Goal: Task Accomplishment & Management: Use online tool/utility

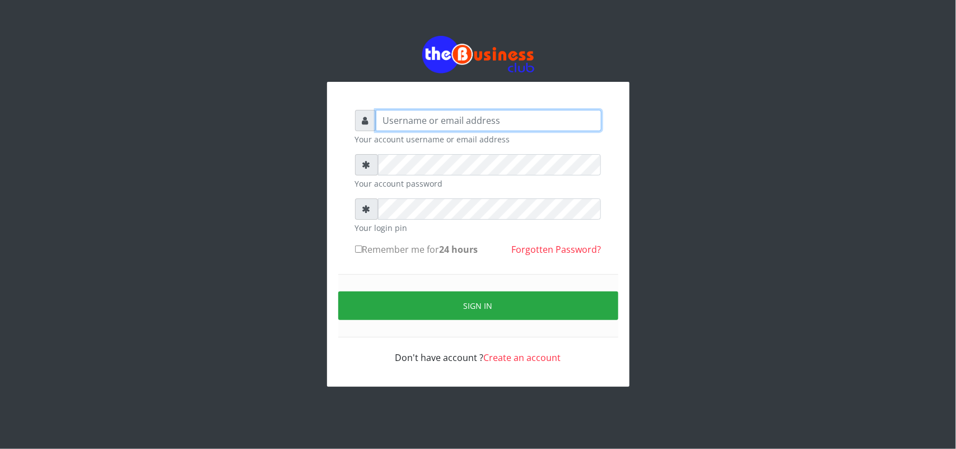
type input "uwa"
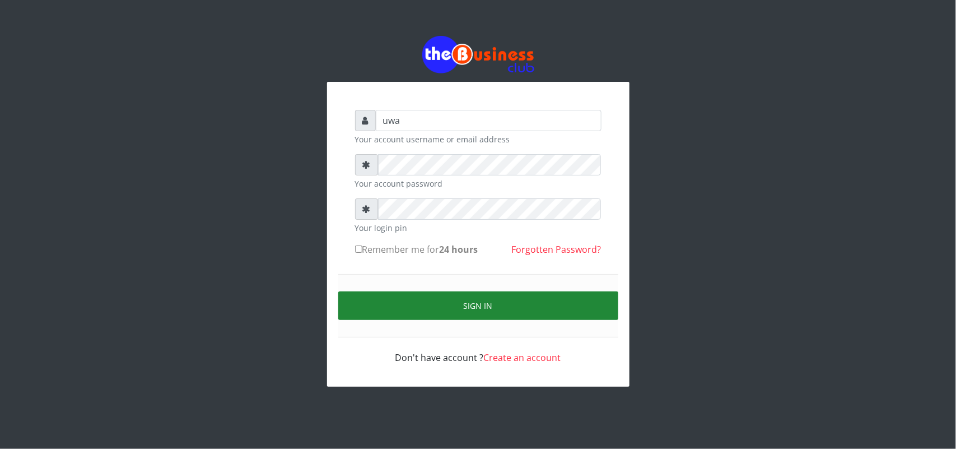
click at [466, 301] on button "Sign in" at bounding box center [478, 305] width 280 height 29
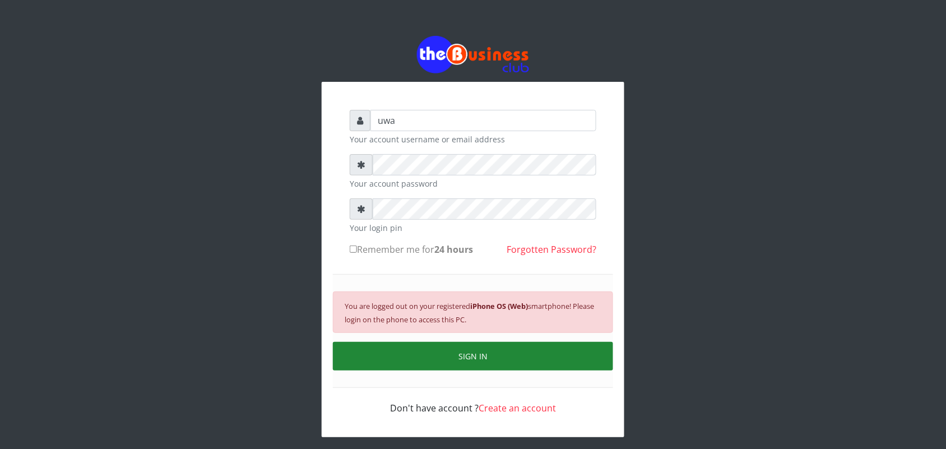
click at [490, 360] on button "SIGN IN" at bounding box center [473, 356] width 280 height 29
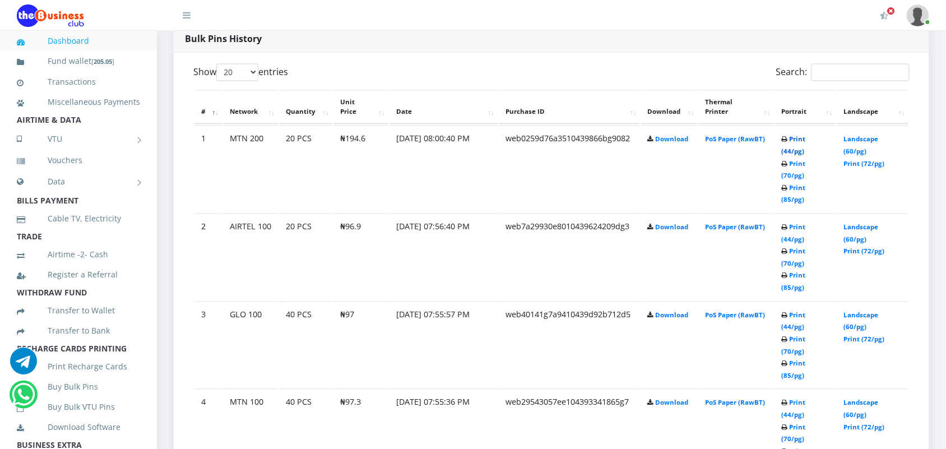
click at [790, 135] on link "Print (44/pg)" at bounding box center [794, 145] width 24 height 21
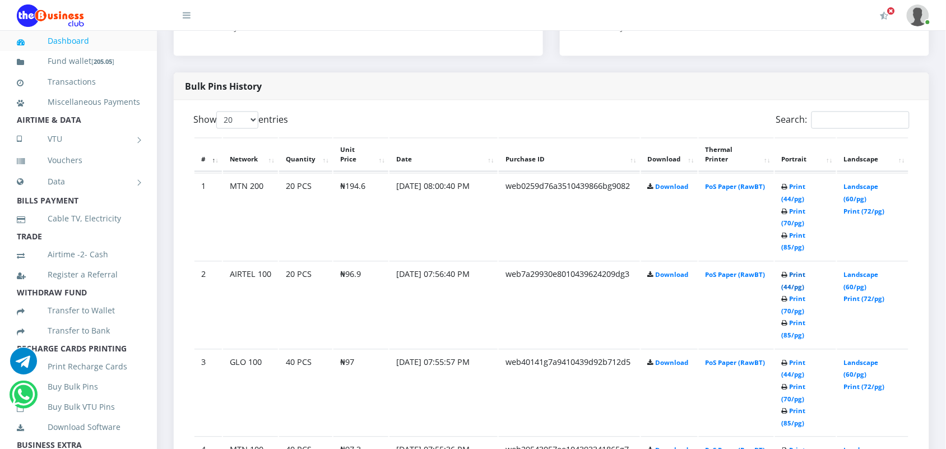
click at [793, 271] on link "Print (44/pg)" at bounding box center [794, 281] width 24 height 21
click at [798, 359] on link "Print (44/pg)" at bounding box center [794, 369] width 24 height 21
click at [791, 446] on link "Print (44/pg)" at bounding box center [794, 456] width 24 height 21
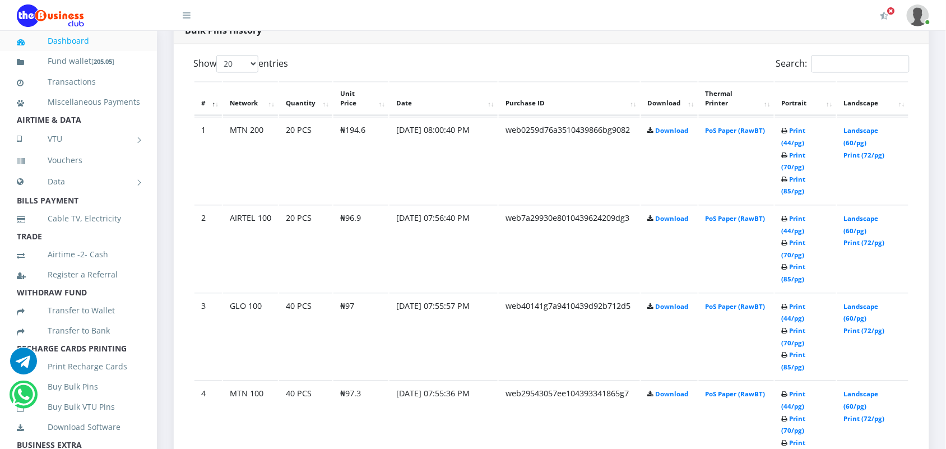
scroll to position [625, 0]
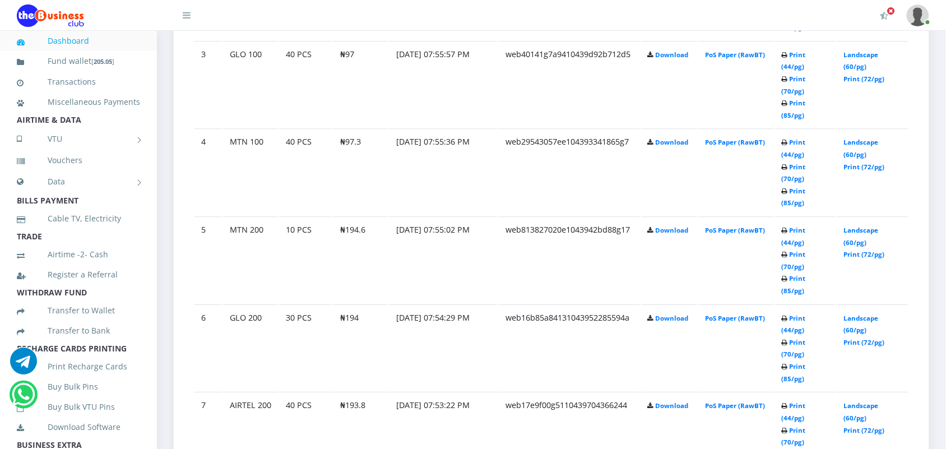
scroll to position [821, 0]
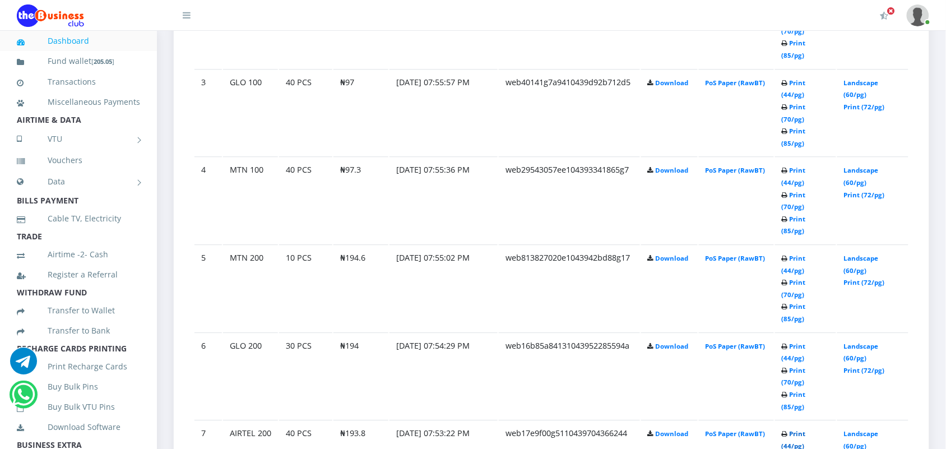
click at [795, 429] on link "Print (44/pg)" at bounding box center [794, 439] width 24 height 21
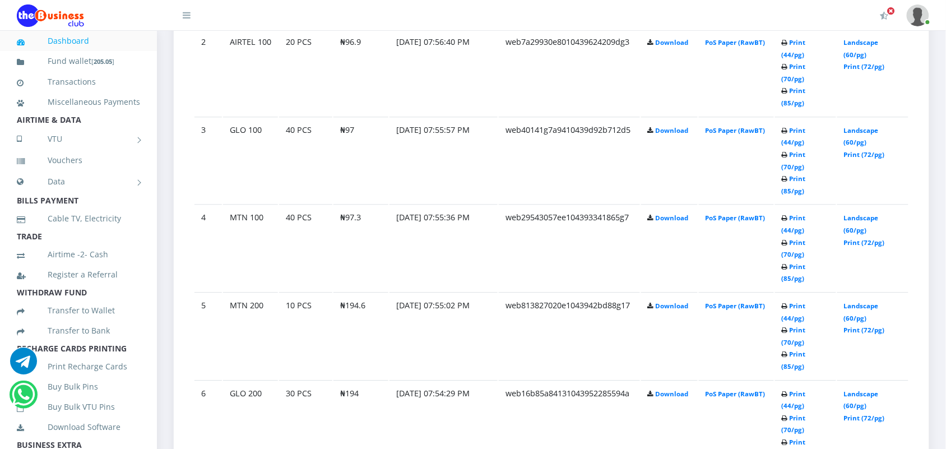
scroll to position [821, 0]
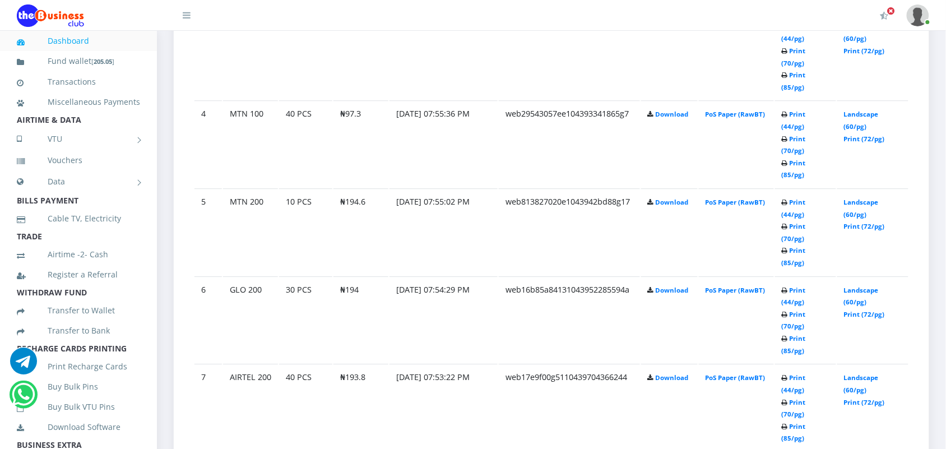
scroll to position [905, 0]
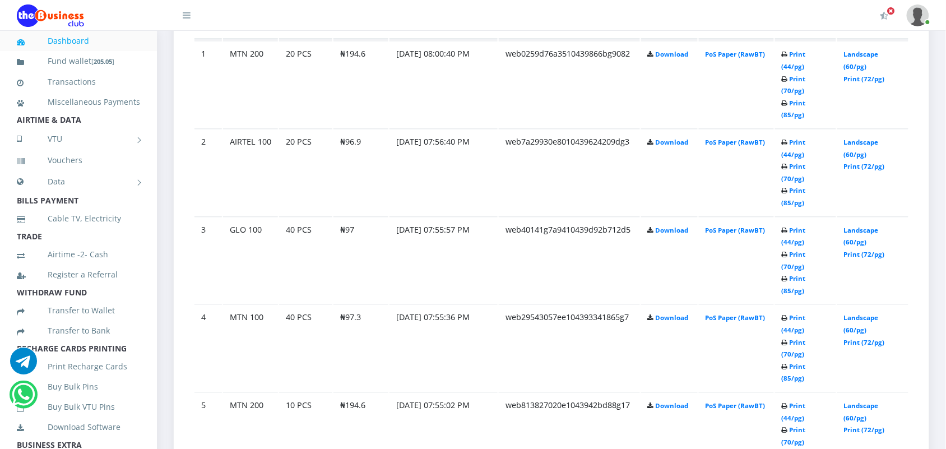
scroll to position [681, 0]
